Goal: Task Accomplishment & Management: Manage account settings

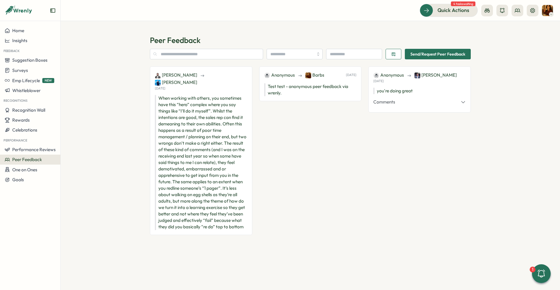
click at [28, 160] on span "Peer Feedback" at bounding box center [27, 159] width 30 height 6
click at [28, 148] on span "Performance Reviews" at bounding box center [33, 150] width 43 height 6
click at [70, 142] on div "Reviews" at bounding box center [85, 138] width 50 height 11
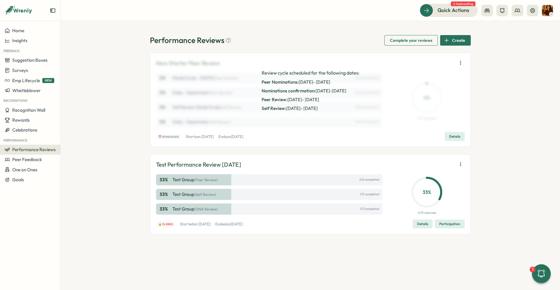
click at [460, 65] on icon "button" at bounding box center [461, 63] width 6 height 6
click at [457, 134] on span "Details" at bounding box center [454, 136] width 11 height 8
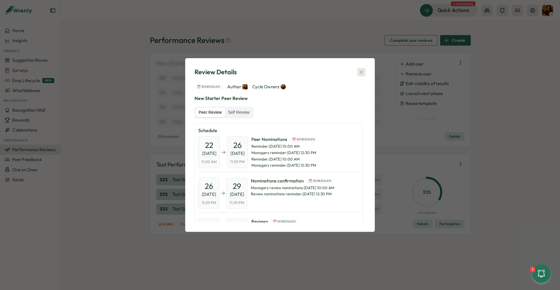
click at [361, 71] on icon "button" at bounding box center [362, 72] width 6 height 6
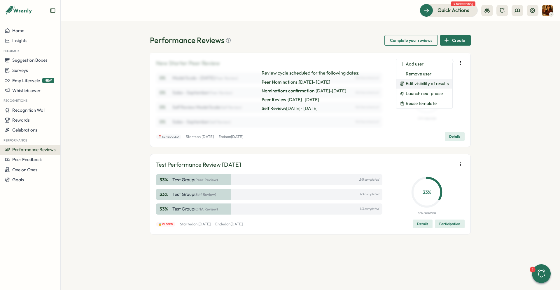
click at [423, 84] on span "Edit visibility of results" at bounding box center [427, 83] width 43 height 5
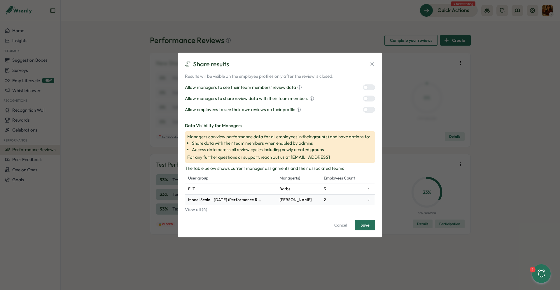
click at [369, 201] on td at bounding box center [369, 199] width 11 height 11
click at [465, 53] on div "Share results Results will be visible on the employee profiles only after the r…" at bounding box center [280, 145] width 560 height 290
click at [372, 62] on icon at bounding box center [372, 64] width 6 height 6
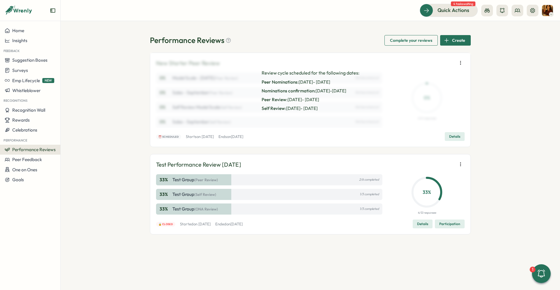
click at [462, 65] on icon "button" at bounding box center [461, 63] width 6 height 6
click at [414, 100] on button "Reuse template" at bounding box center [425, 103] width 56 height 10
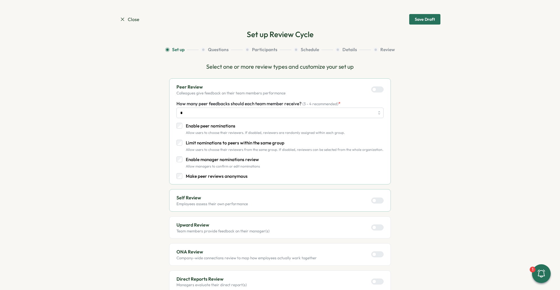
click at [260, 48] on button "Participants" at bounding box center [268, 49] width 46 height 6
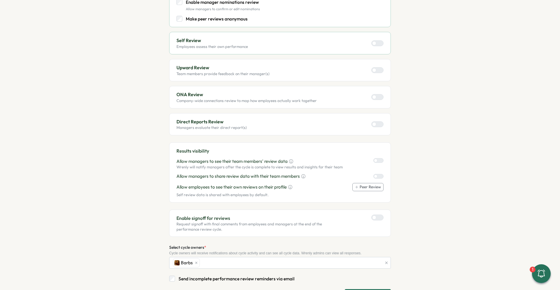
scroll to position [181, 0]
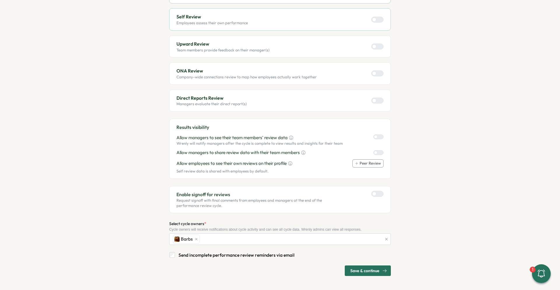
click at [358, 268] on span "Save & continue" at bounding box center [364, 270] width 29 height 10
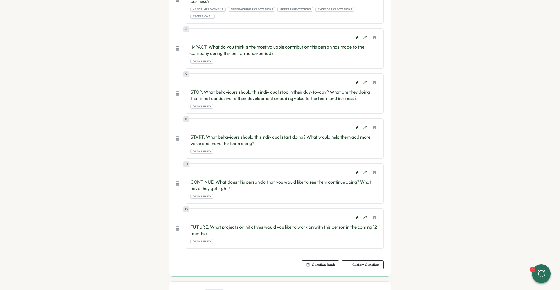
scroll to position [469, 0]
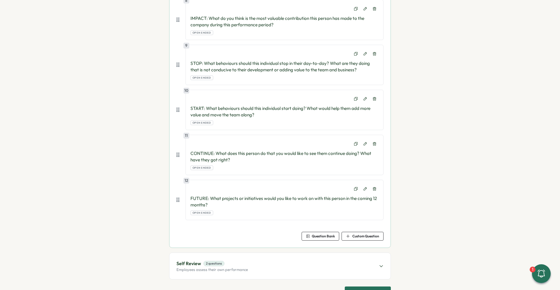
click at [367, 286] on span "Save & continue" at bounding box center [364, 291] width 29 height 10
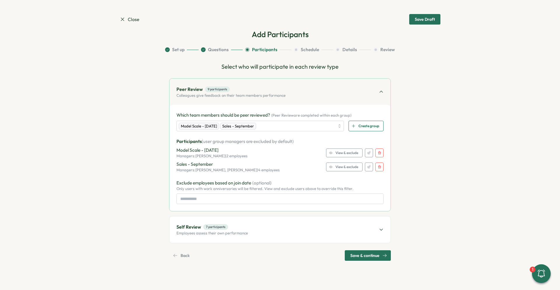
scroll to position [0, 0]
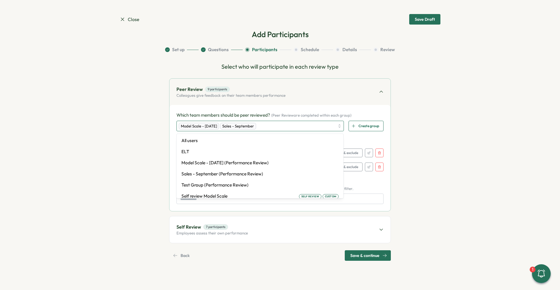
click at [295, 123] on div "Model Scale - September 1 Sales - September" at bounding box center [257, 126] width 156 height 10
click at [346, 114] on span "( Peer Review are completed within each group)" at bounding box center [311, 115] width 80 height 5
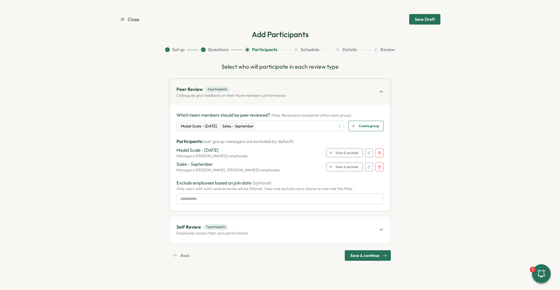
click at [336, 151] on span "View & exclude" at bounding box center [347, 153] width 23 height 8
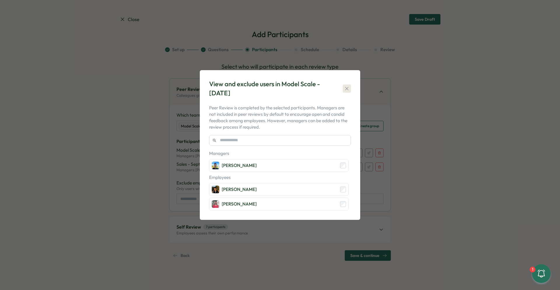
click at [349, 88] on icon "button" at bounding box center [347, 89] width 6 height 6
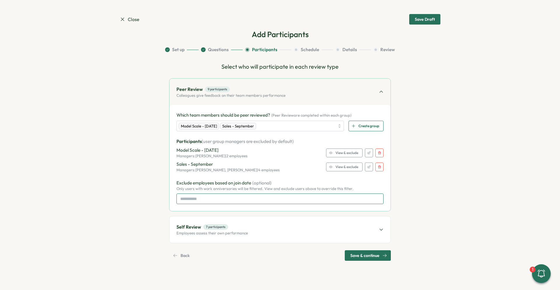
click at [277, 198] on input at bounding box center [280, 198] width 207 height 11
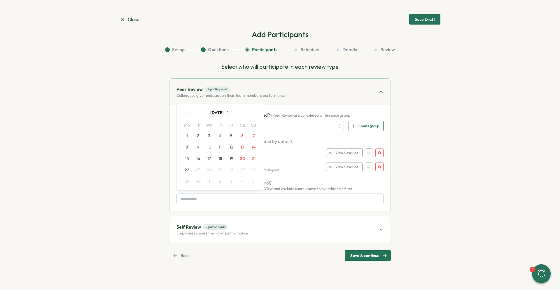
click at [287, 181] on p "Exclude employees based on join date (optional)" at bounding box center [280, 182] width 207 height 6
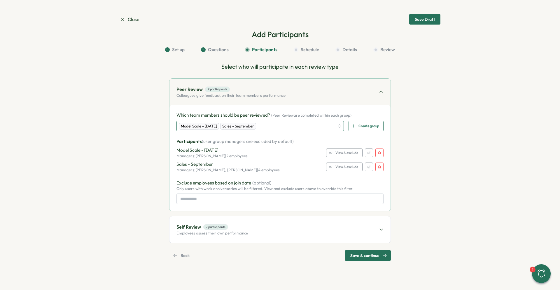
click at [277, 126] on div "Model Scale - September 1 Sales - September" at bounding box center [257, 126] width 156 height 10
click at [306, 114] on span "( Peer Review are completed within each group)" at bounding box center [311, 115] width 80 height 5
click at [235, 198] on input at bounding box center [280, 198] width 207 height 11
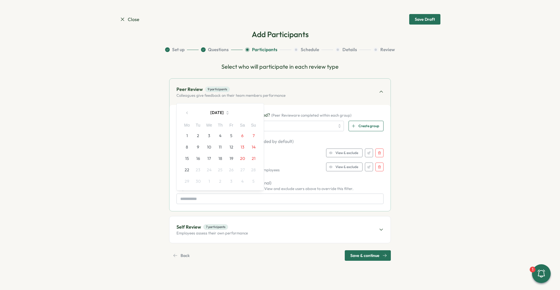
click at [278, 181] on p "Exclude employees based on join date (optional)" at bounding box center [280, 182] width 207 height 6
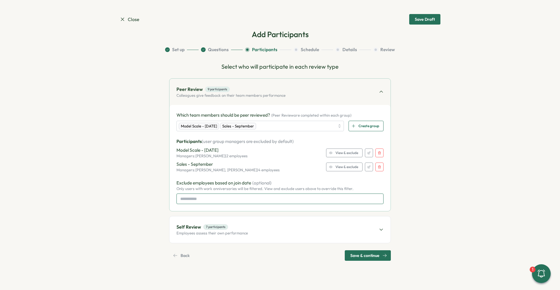
click at [226, 197] on input at bounding box center [280, 198] width 207 height 11
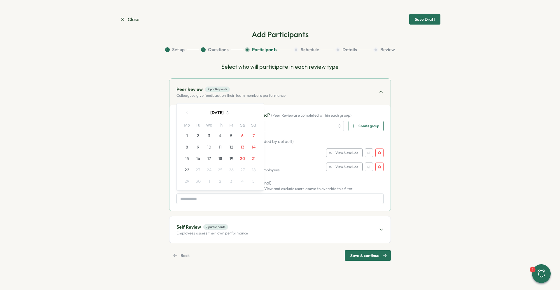
click at [208, 116] on button "September 2025" at bounding box center [220, 113] width 54 height 12
click at [229, 117] on button "September 2025" at bounding box center [220, 113] width 54 height 12
click at [230, 114] on icon "button" at bounding box center [227, 112] width 5 height 5
click at [184, 109] on button "button" at bounding box center [188, 113] width 12 height 12
click at [185, 110] on button "button" at bounding box center [188, 113] width 12 height 12
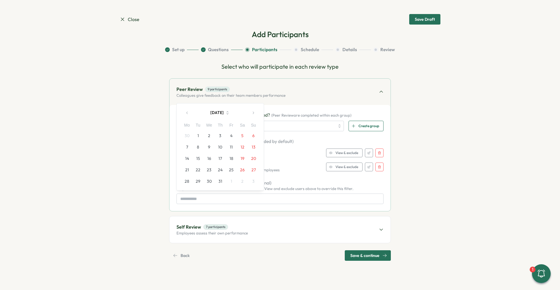
click at [185, 110] on button "button" at bounding box center [188, 113] width 12 height 12
click at [185, 110] on div "June 2025 Mo Tu We Th Fr Sa Su 26 27 28 29 30 31 1 2 3 4 5 6 7 8 9 10 11 12 13 …" at bounding box center [221, 140] width 78 height 91
click at [191, 103] on button "button" at bounding box center [188, 101] width 12 height 12
click at [184, 110] on button "button" at bounding box center [188, 113] width 12 height 12
click at [198, 136] on button "1" at bounding box center [198, 135] width 11 height 11
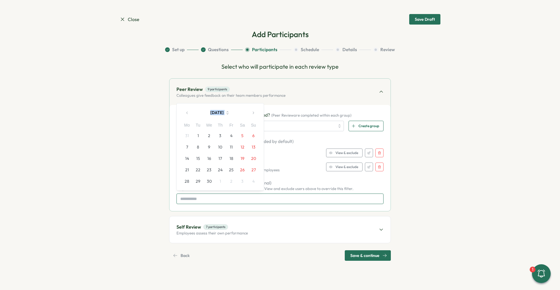
type input "**********"
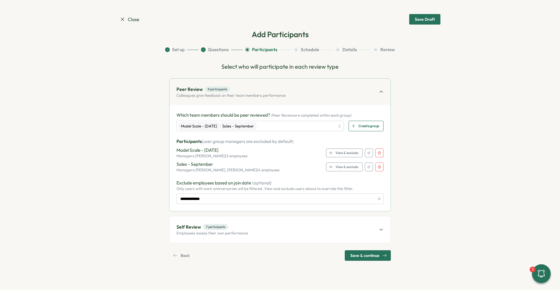
click at [278, 166] on div "Sales - September Managers: Mark Tovbis, Shane Treeves | 4 employees View & exc…" at bounding box center [280, 167] width 207 height 12
click at [268, 220] on div "Self Review 7 participants Employees assess their own performance" at bounding box center [280, 229] width 221 height 26
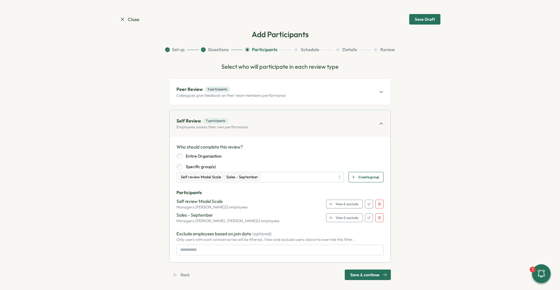
click at [257, 97] on p "Colleagues give feedback on their team members performance" at bounding box center [231, 95] width 109 height 5
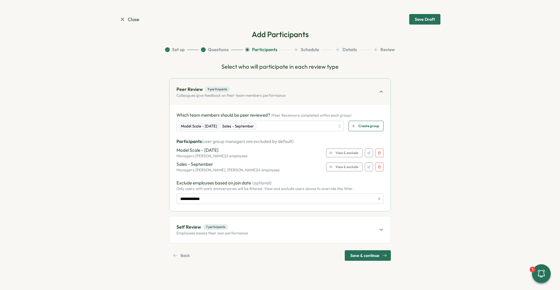
click at [337, 152] on span "View & exclude" at bounding box center [347, 153] width 23 height 8
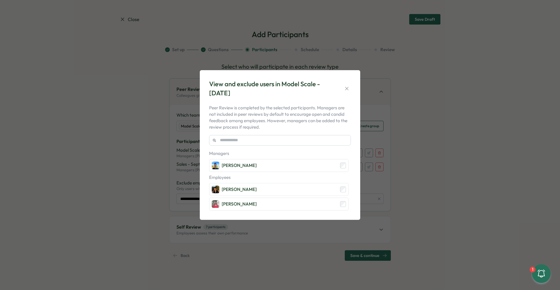
click at [347, 87] on icon "button" at bounding box center [347, 89] width 6 height 6
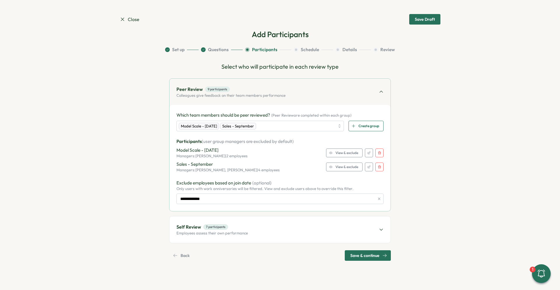
click at [339, 153] on span "View & exclude" at bounding box center [347, 153] width 23 height 8
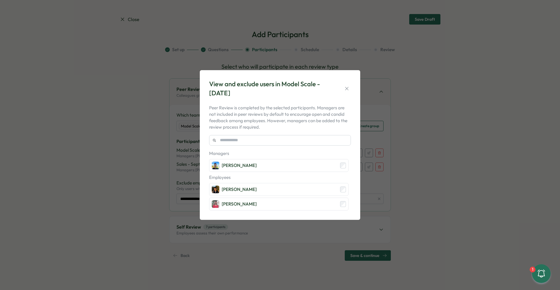
click at [443, 149] on div "View and exclude users in Model Scale - September 1 Peer Review is completed by…" at bounding box center [280, 145] width 560 height 290
click at [348, 89] on icon "button" at bounding box center [346, 88] width 3 height 3
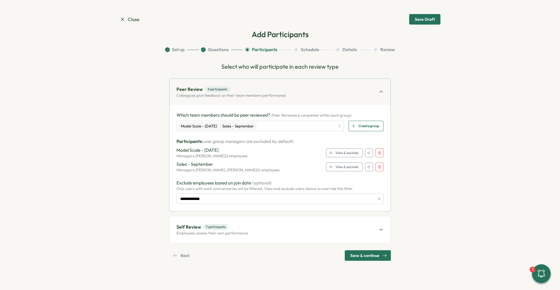
click at [289, 153] on div "Model Scale - September 1 Managers: Joseph Kang | 2 employees View & exclude" at bounding box center [280, 153] width 207 height 12
click at [269, 196] on input "**********" at bounding box center [280, 198] width 207 height 11
click at [293, 178] on div "**********" at bounding box center [280, 158] width 207 height 92
click at [251, 222] on div "Self Review 7 participants Employees assess their own performance" at bounding box center [280, 229] width 221 height 26
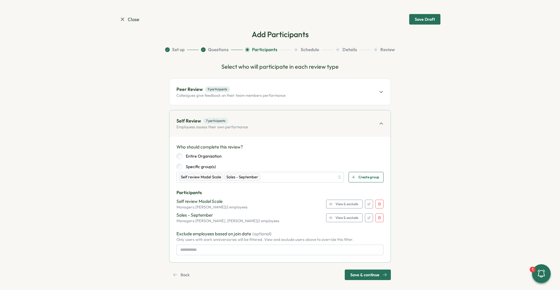
click at [283, 121] on div "Self Review 7 participants Employees assess their own performance" at bounding box center [280, 123] width 221 height 26
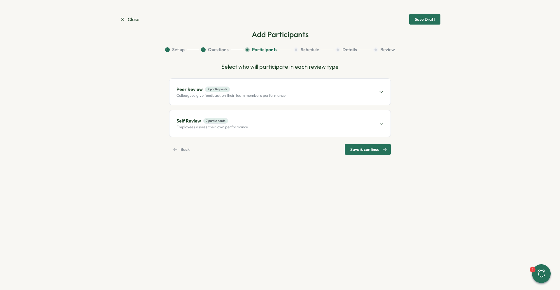
click at [291, 97] on div "Peer Review 9 participants Colleagues give feedback on their team members perfo…" at bounding box center [280, 92] width 221 height 26
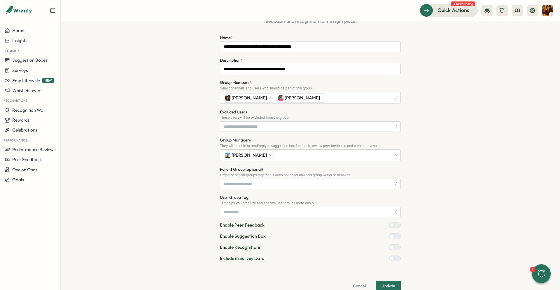
scroll to position [52, 0]
click at [321, 98] on div "[PERSON_NAME] [PERSON_NAME]" at bounding box center [307, 98] width 170 height 11
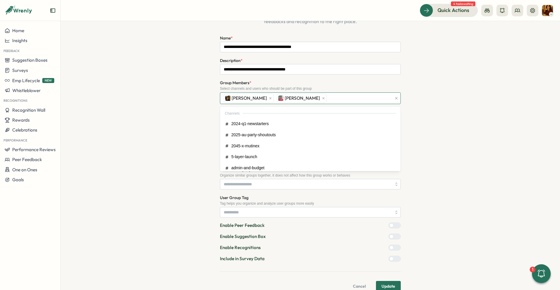
click at [321, 98] on div "[PERSON_NAME] [PERSON_NAME]" at bounding box center [307, 98] width 170 height 11
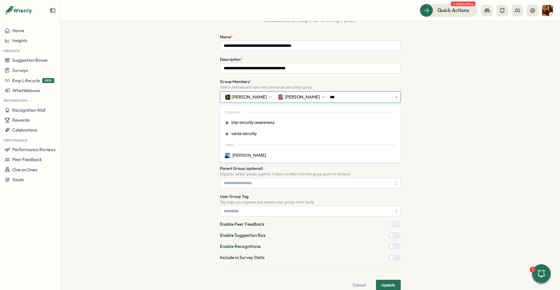
type input "****"
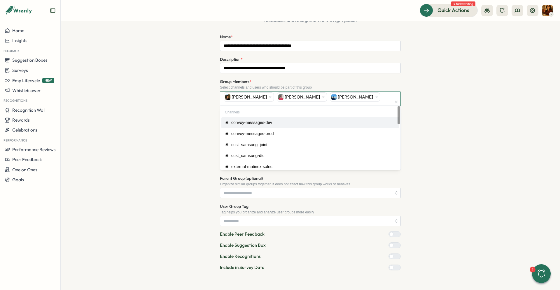
type input "***"
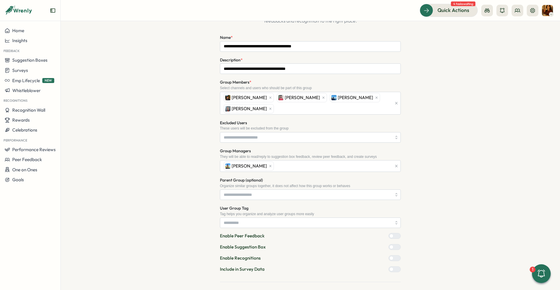
click at [450, 105] on div "**********" at bounding box center [310, 145] width 481 height 311
